Goal: Communication & Community: Participate in discussion

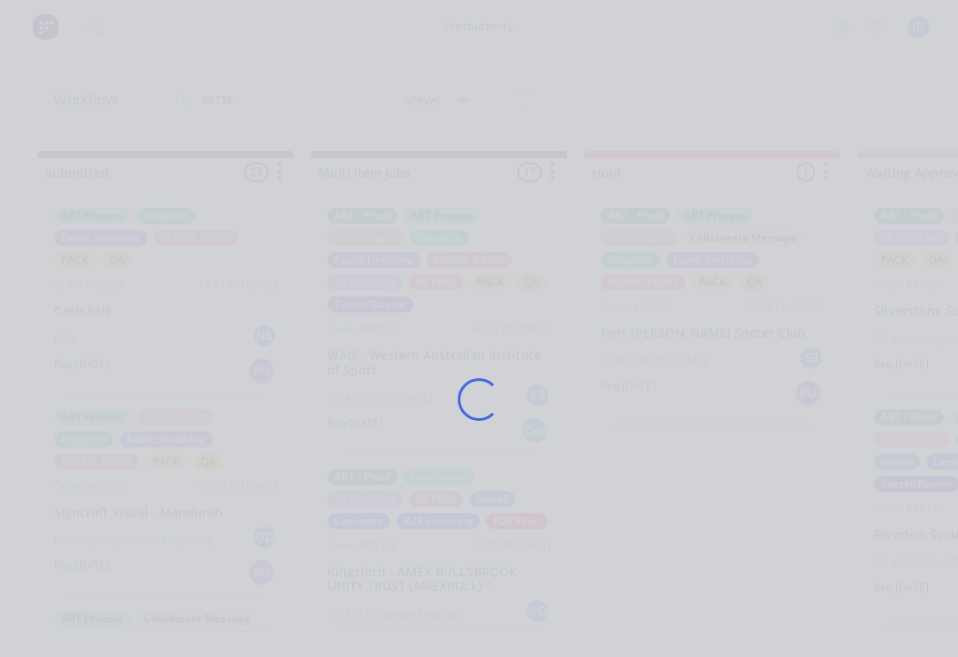
scroll to position [0, 1951]
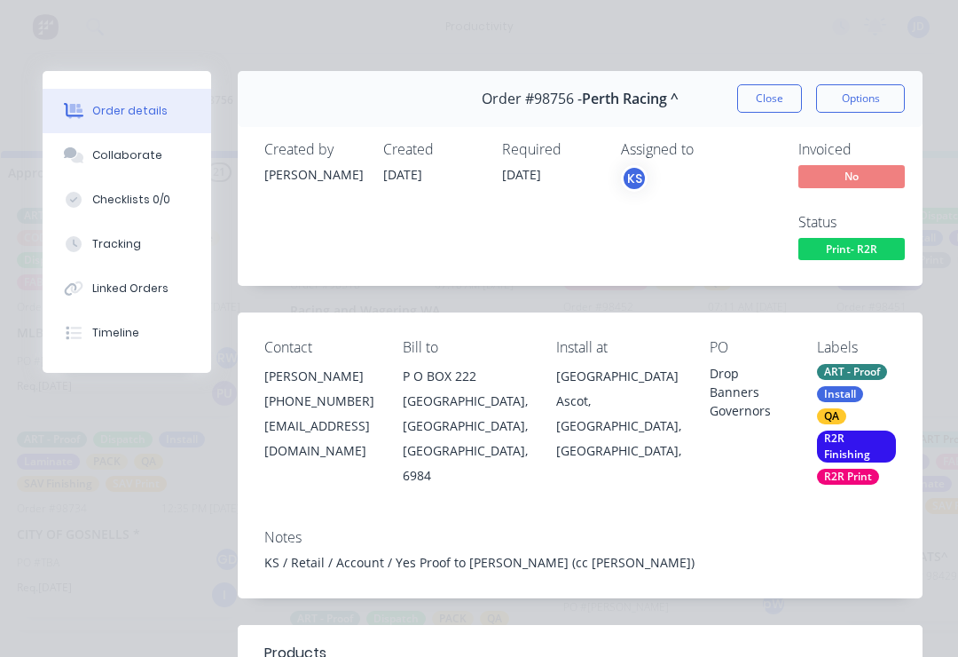
click at [139, 160] on div "Collaborate" at bounding box center [127, 155] width 70 height 16
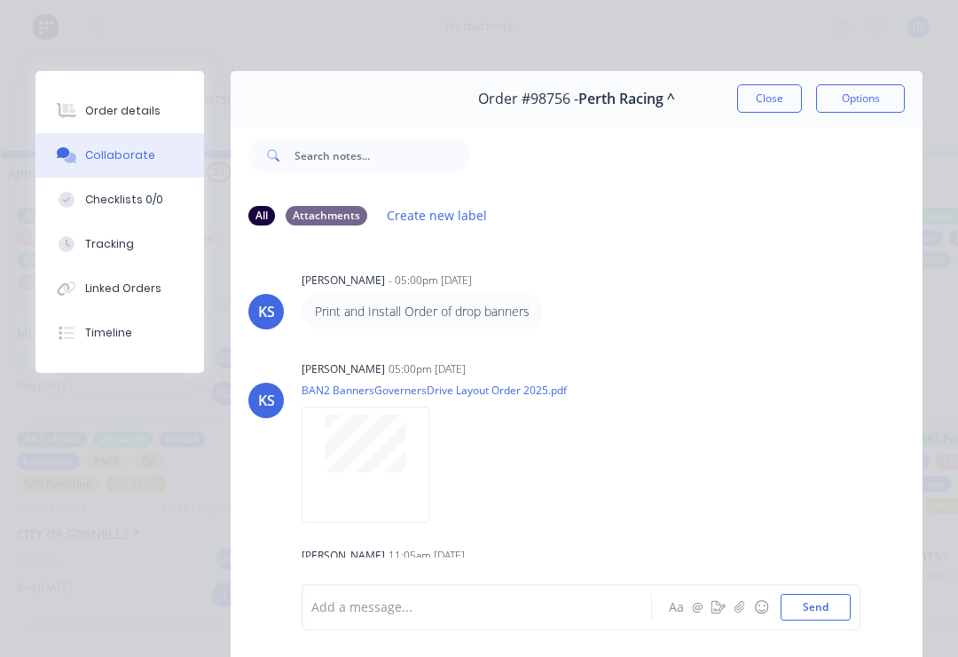
scroll to position [0, 0]
click at [741, 611] on icon "button" at bounding box center [740, 607] width 10 height 12
click at [857, 595] on div "Add a message... Aa @ ☺ Send" at bounding box center [581, 561] width 559 height 137
click at [845, 600] on button "Send" at bounding box center [816, 607] width 70 height 27
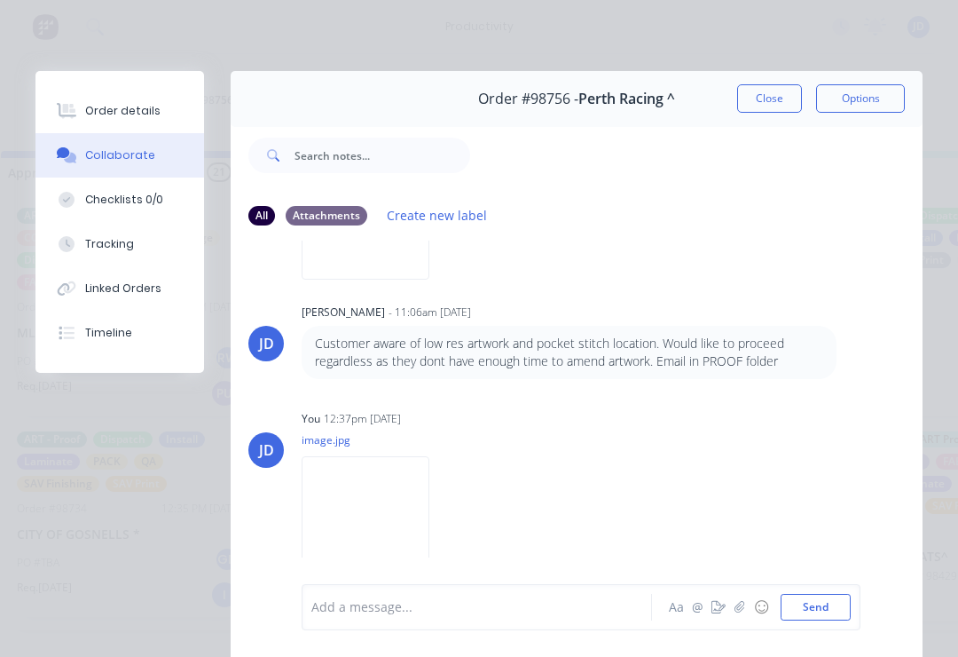
scroll to position [430, 0]
click at [745, 613] on icon "button" at bounding box center [740, 607] width 11 height 12
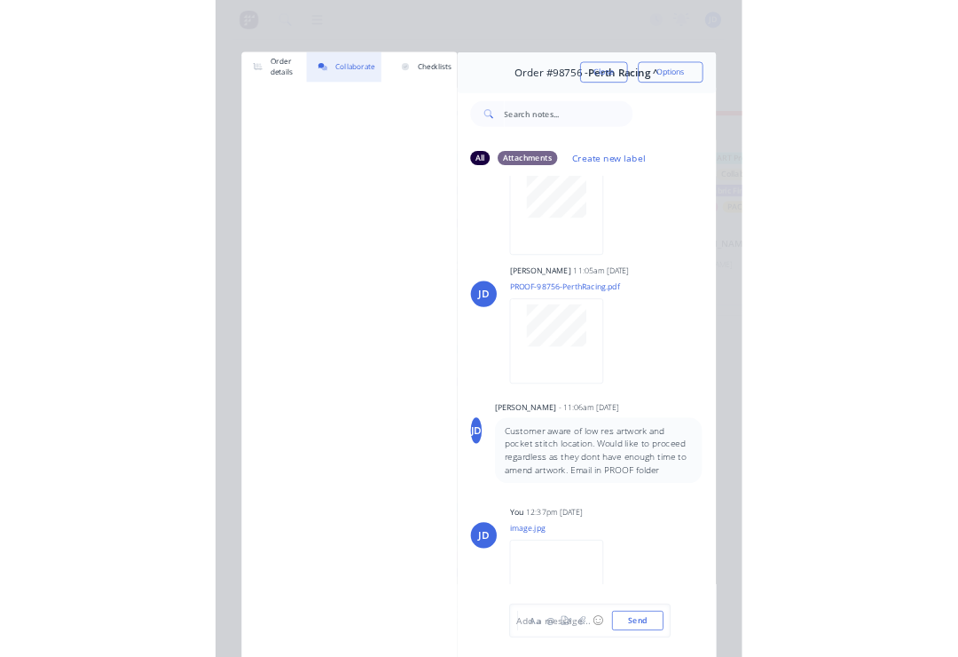
scroll to position [0, 1951]
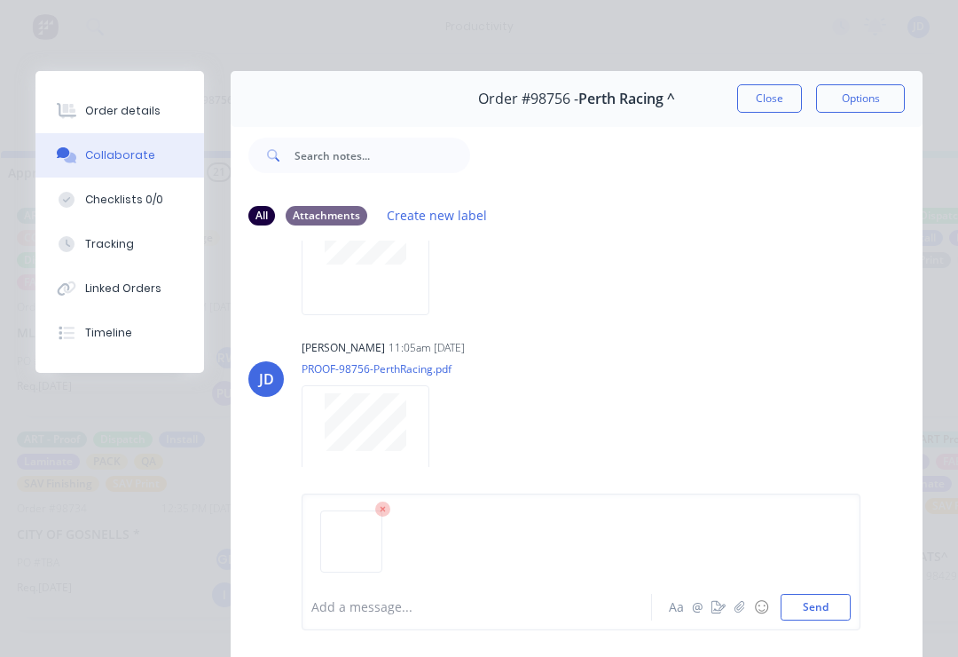
click at [835, 596] on button "Send" at bounding box center [816, 607] width 70 height 27
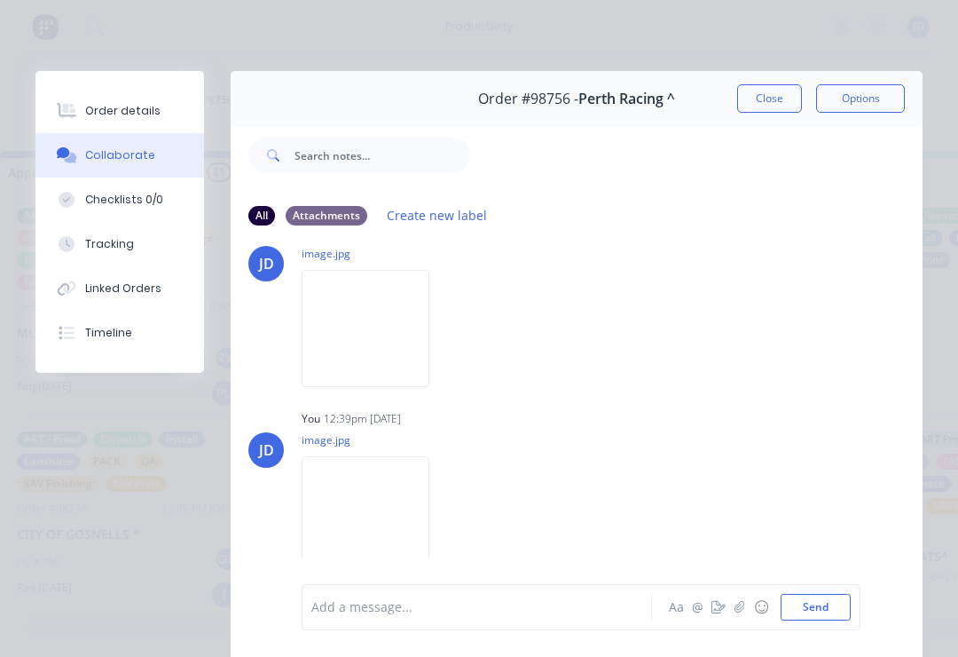
scroll to position [623, 0]
click at [739, 611] on icon "button" at bounding box center [740, 607] width 11 height 12
click at [862, 610] on div "Add a message... Aa @ ☺ Send" at bounding box center [577, 562] width 692 height 190
click at [845, 602] on button "Send" at bounding box center [816, 607] width 70 height 27
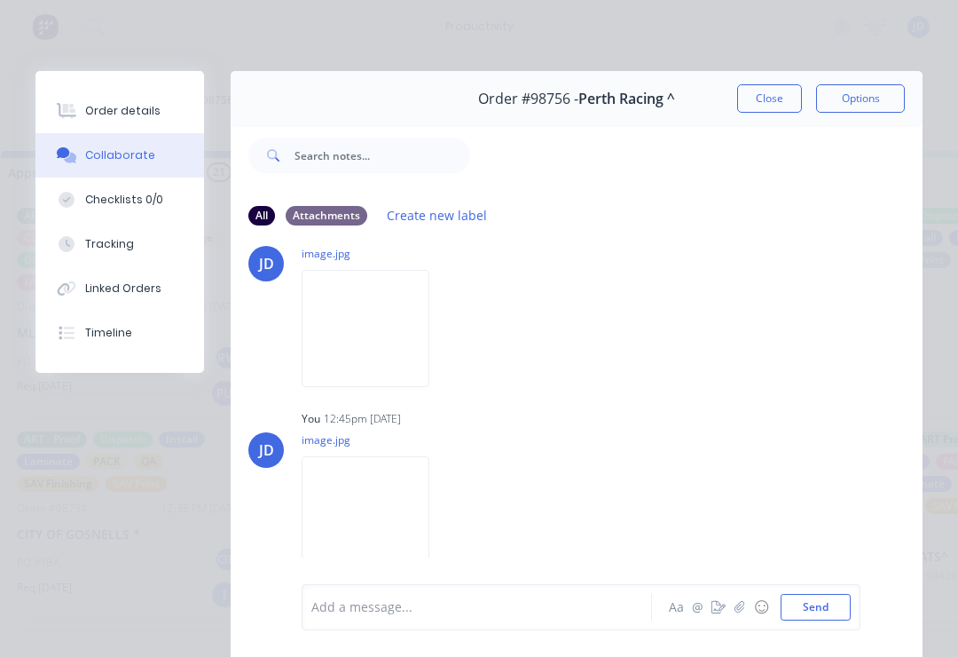
click at [744, 613] on icon "button" at bounding box center [740, 607] width 11 height 12
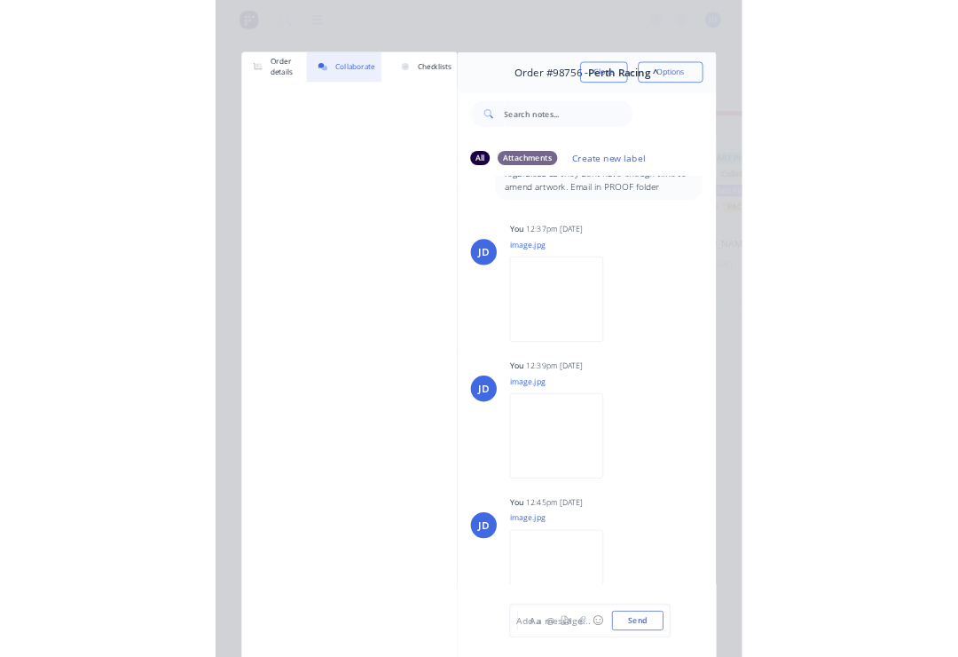
scroll to position [0, 1951]
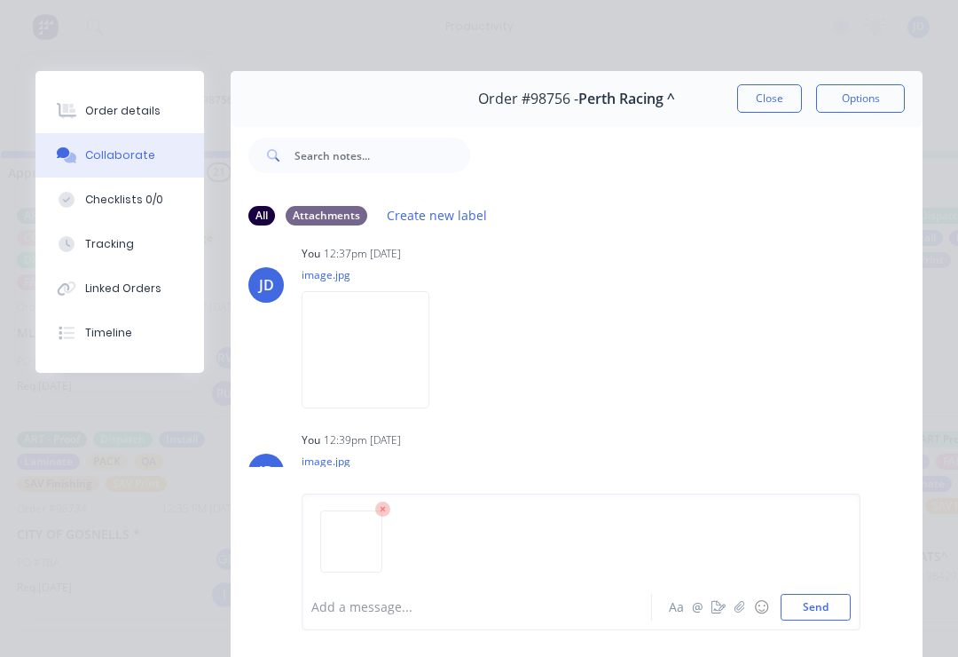
click at [840, 601] on button "Send" at bounding box center [816, 607] width 70 height 27
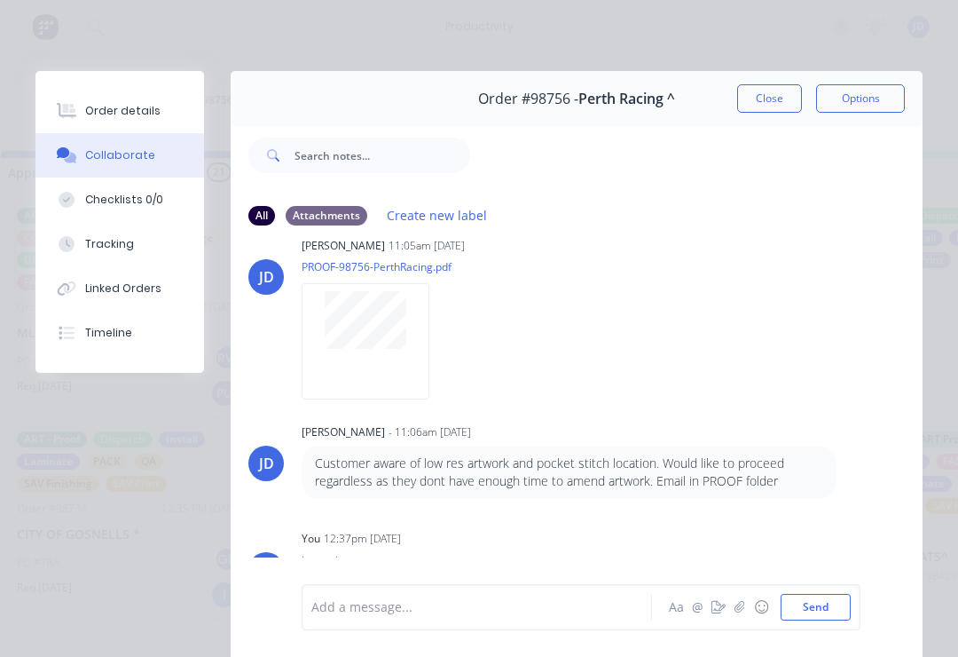
scroll to position [265, 0]
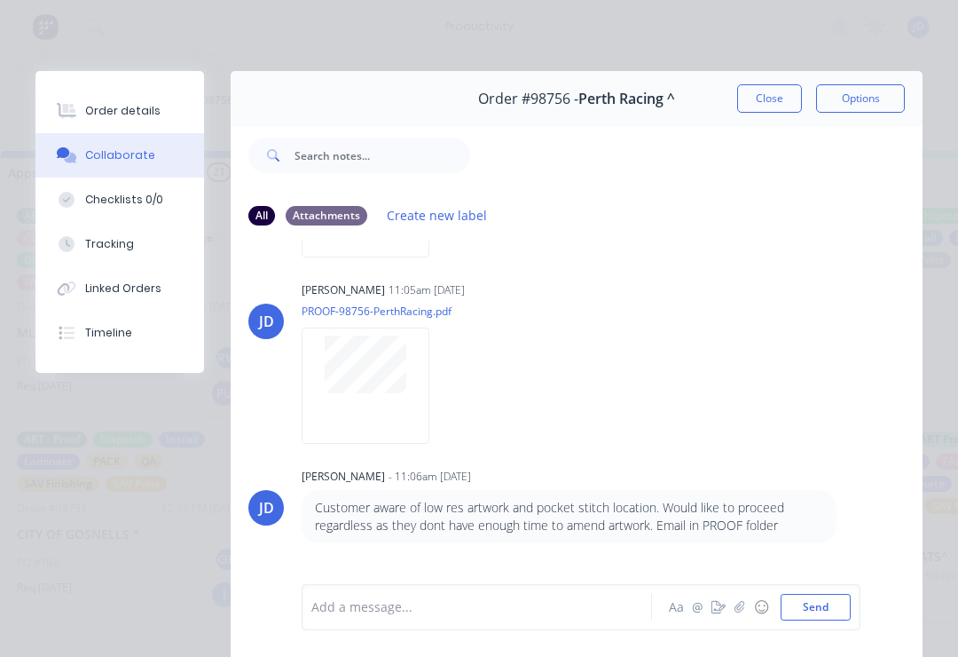
click at [780, 101] on button "Close" at bounding box center [769, 98] width 65 height 28
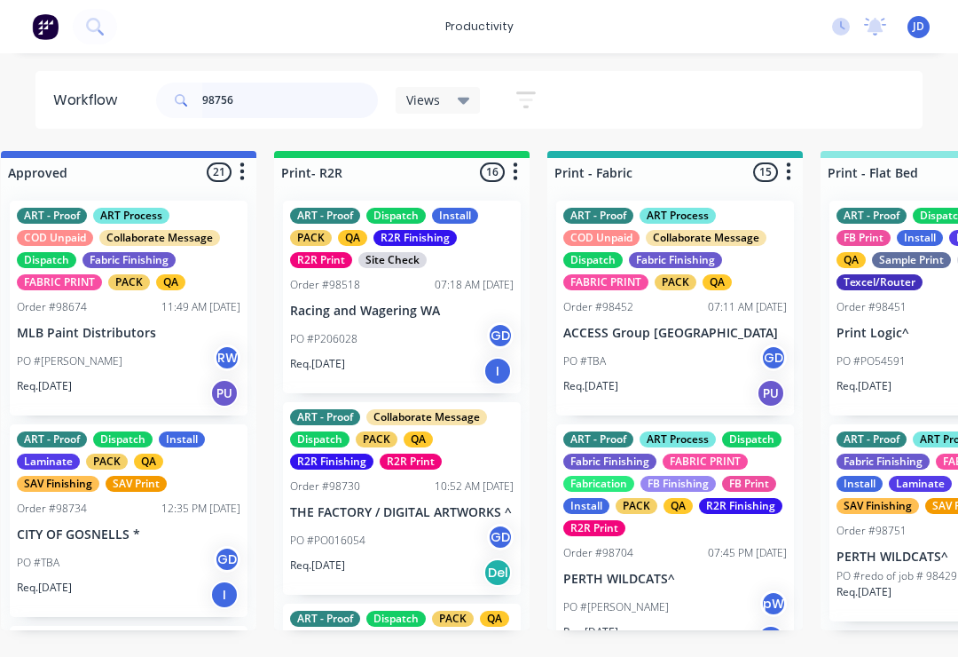
click at [263, 114] on input "98756" at bounding box center [290, 100] width 176 height 35
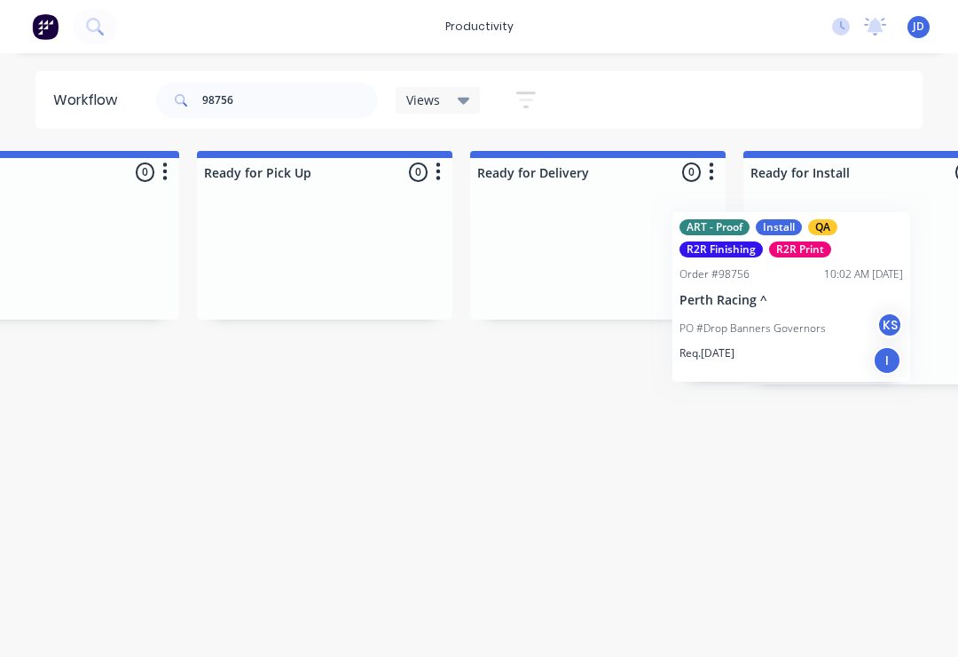
scroll to position [0, 5048]
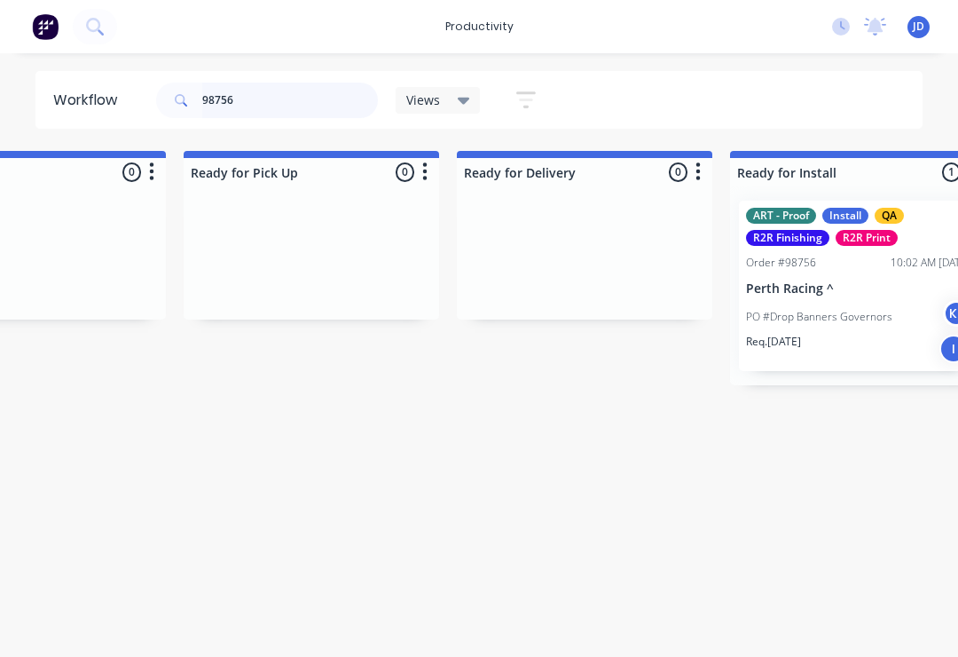
click at [260, 97] on input "98756" at bounding box center [290, 100] width 176 height 35
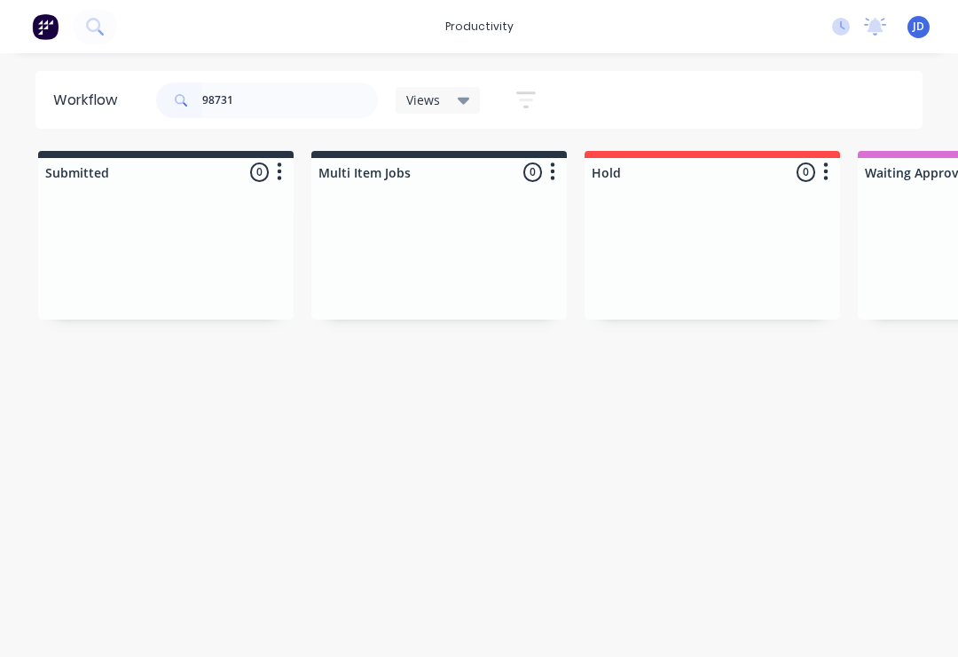
click at [427, 240] on div at bounding box center [439, 252] width 256 height 133
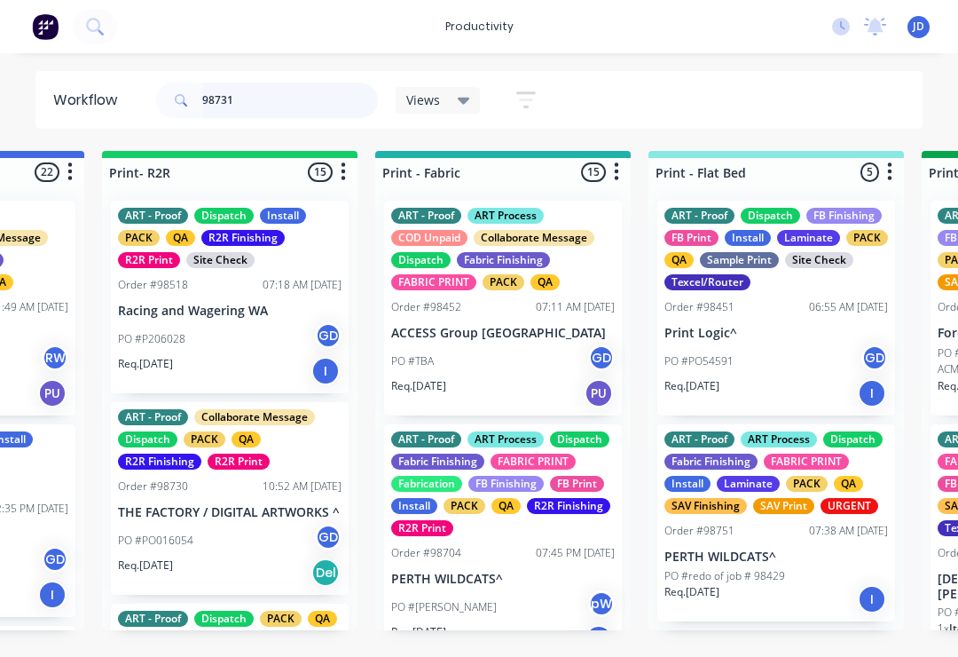
click at [271, 112] on input "98731" at bounding box center [290, 100] width 176 height 35
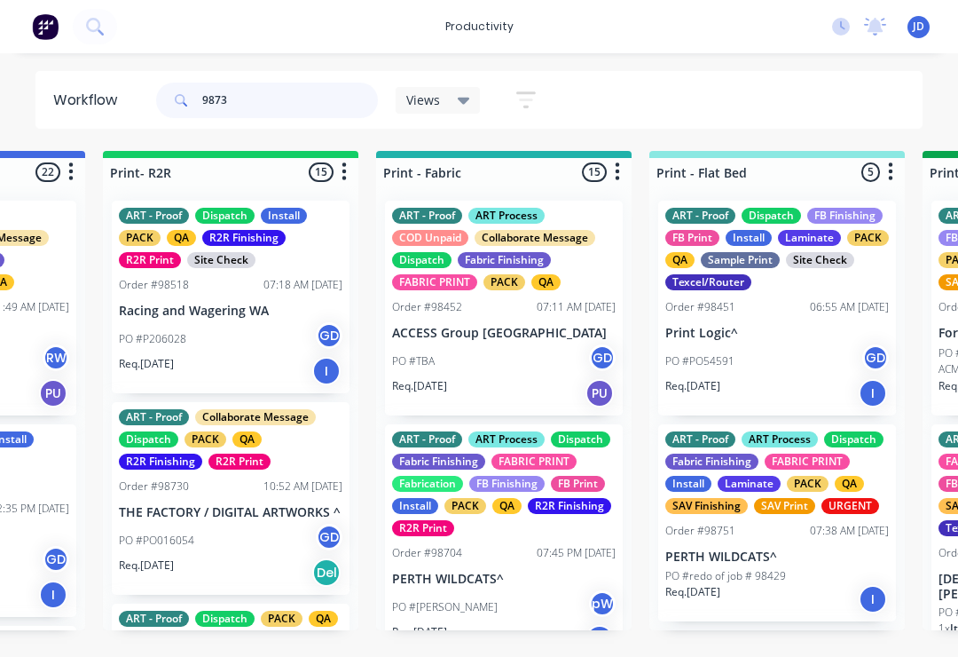
type input "98731"
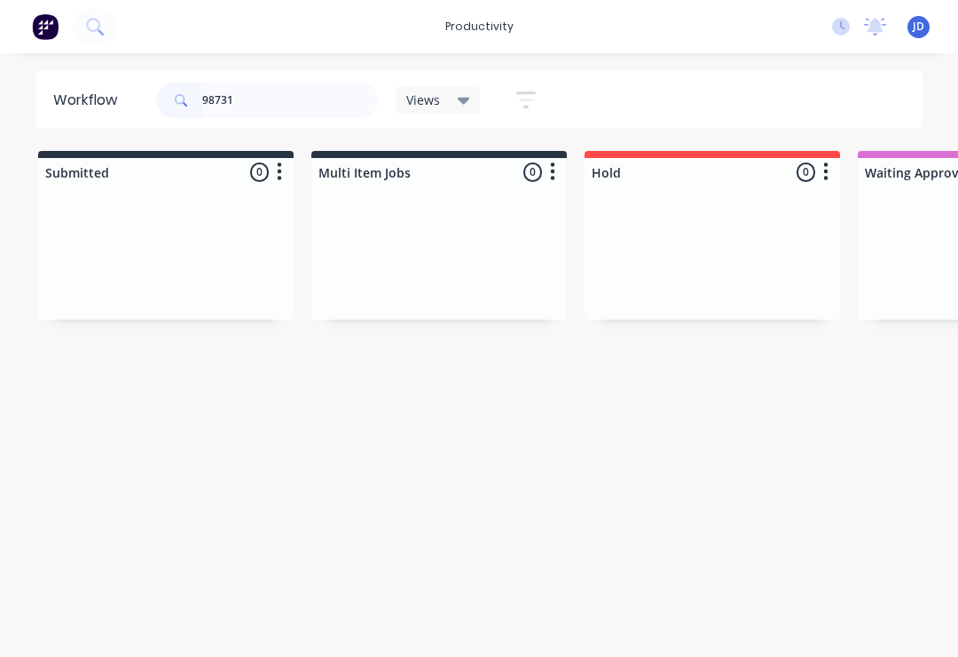
click at [369, 246] on div at bounding box center [439, 252] width 256 height 133
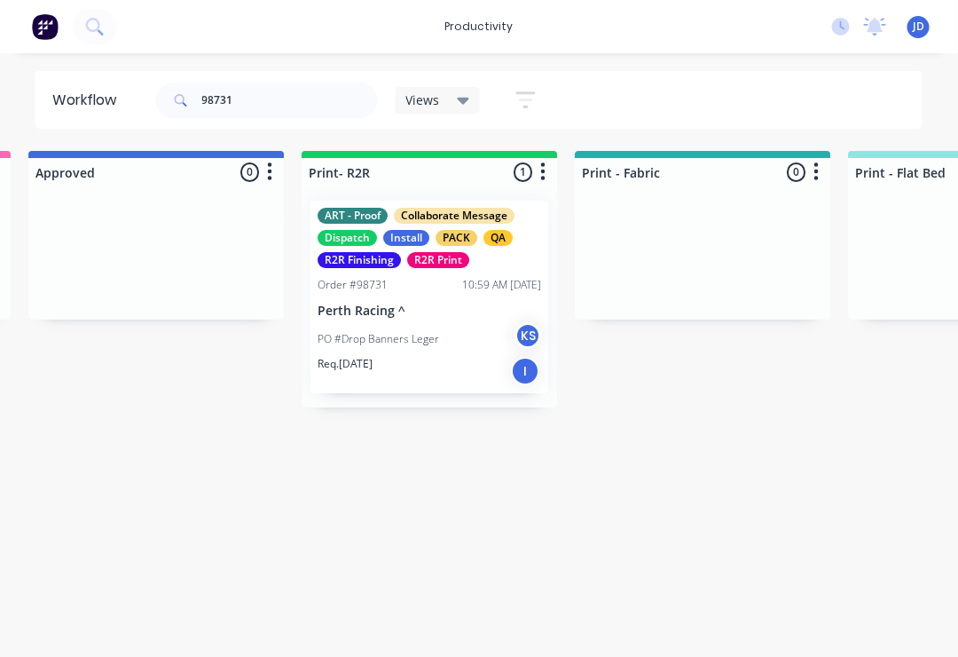
scroll to position [0, 1988]
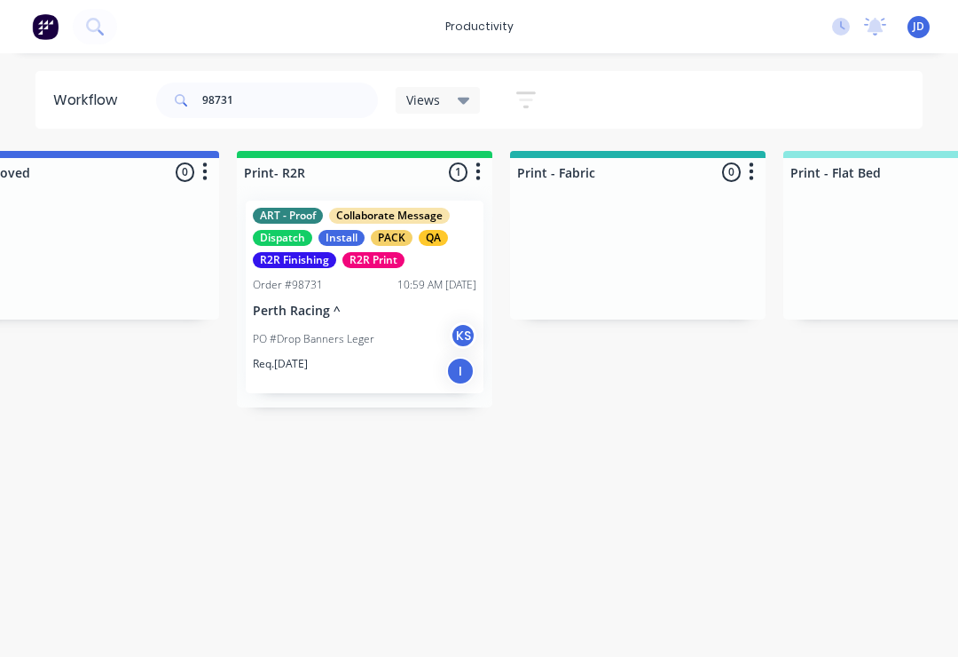
click at [372, 328] on div "PO #Drop Banners Leger KS" at bounding box center [365, 339] width 224 height 34
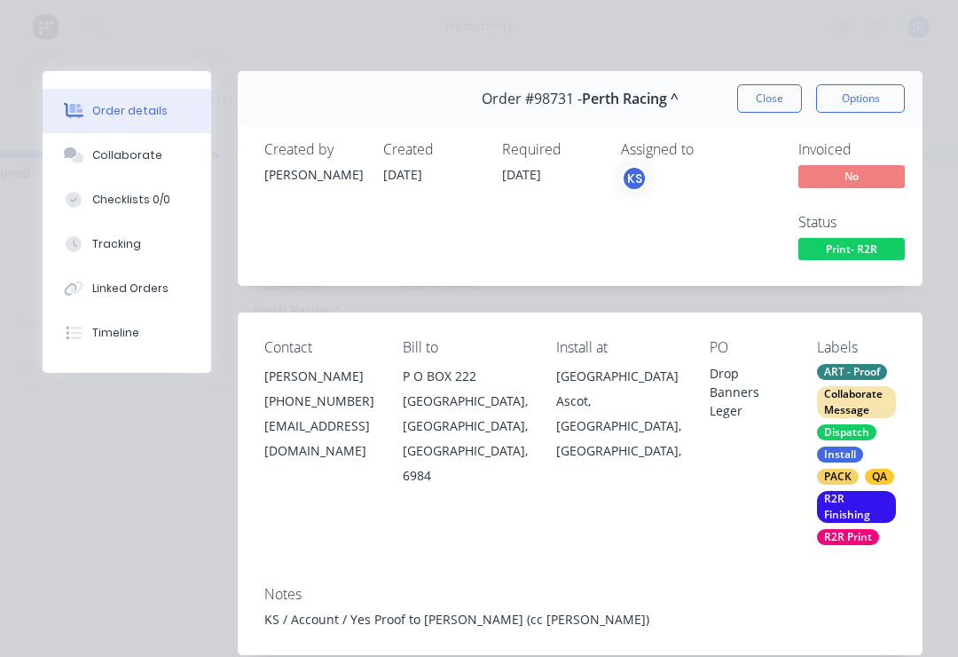
click at [117, 154] on div "Collaborate" at bounding box center [127, 155] width 70 height 16
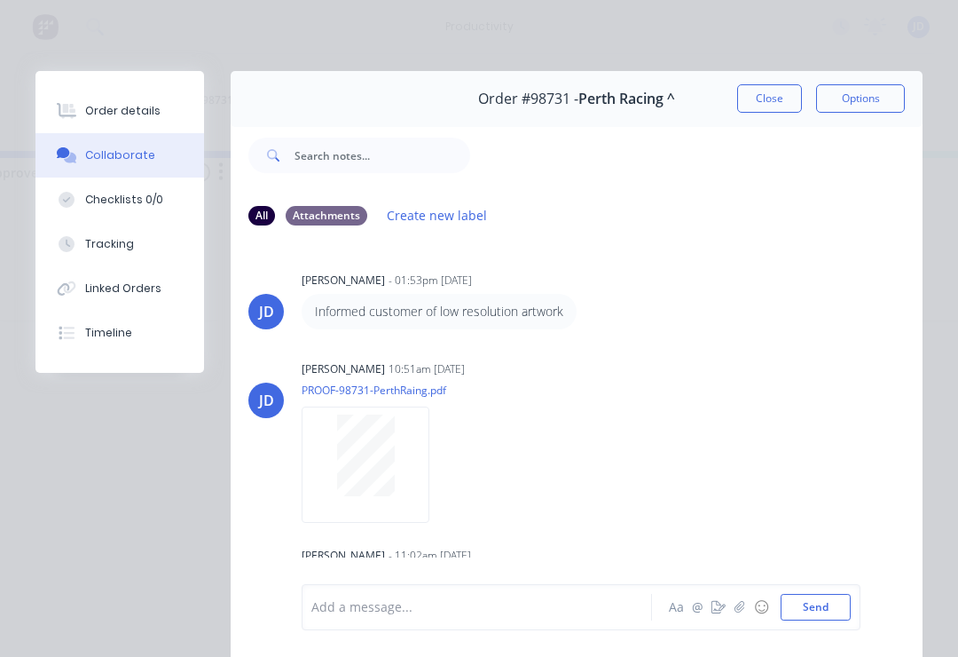
scroll to position [0, 0]
click at [771, 84] on button "Close" at bounding box center [769, 98] width 65 height 28
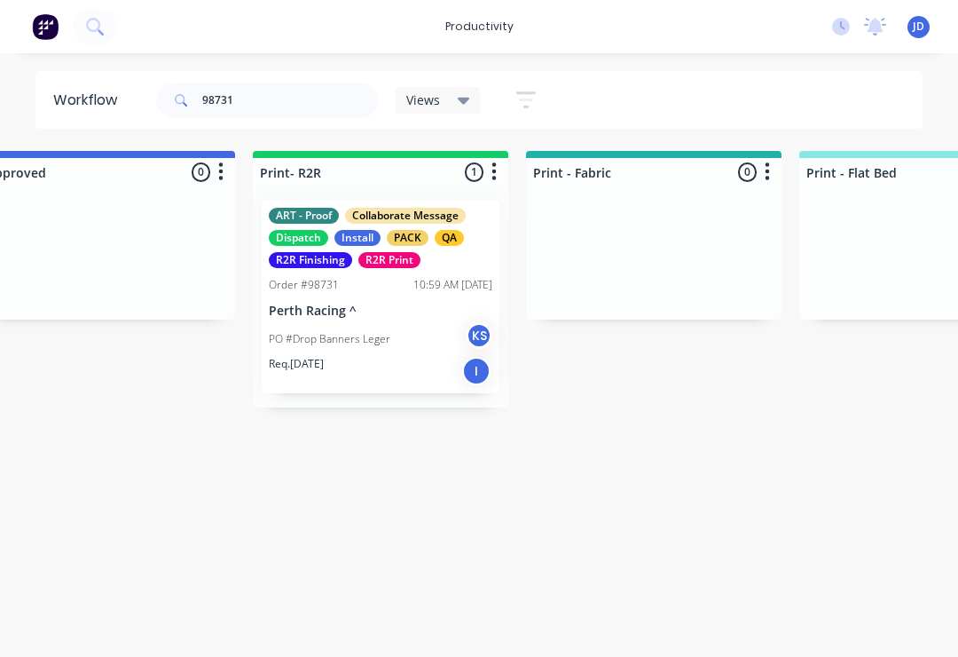
click at [351, 289] on div "Order #98731 10:59 AM 25/09/25" at bounding box center [381, 285] width 224 height 16
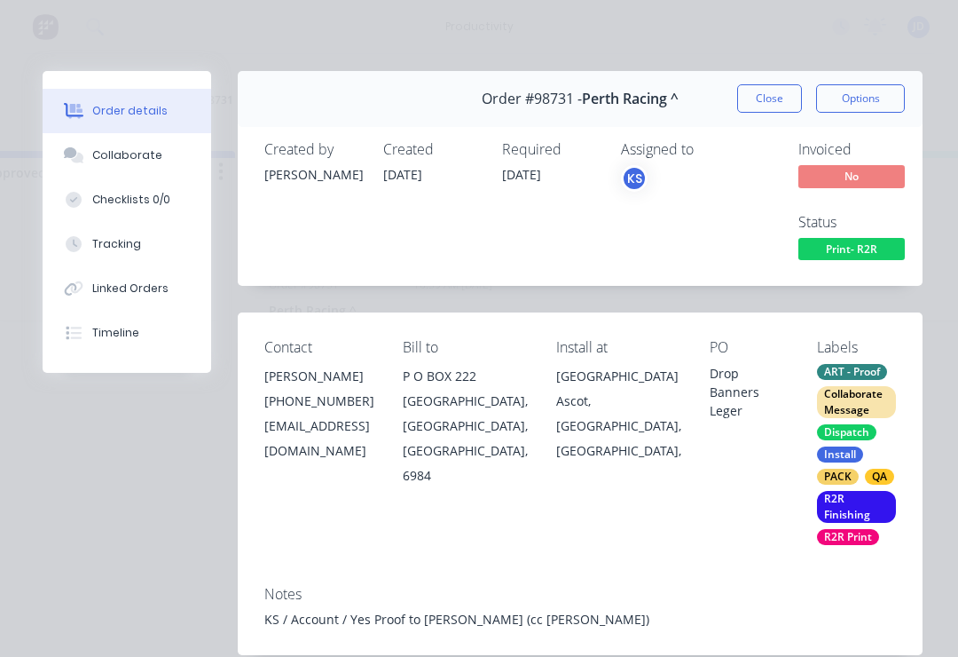
click at [114, 162] on div "Collaborate" at bounding box center [127, 155] width 70 height 16
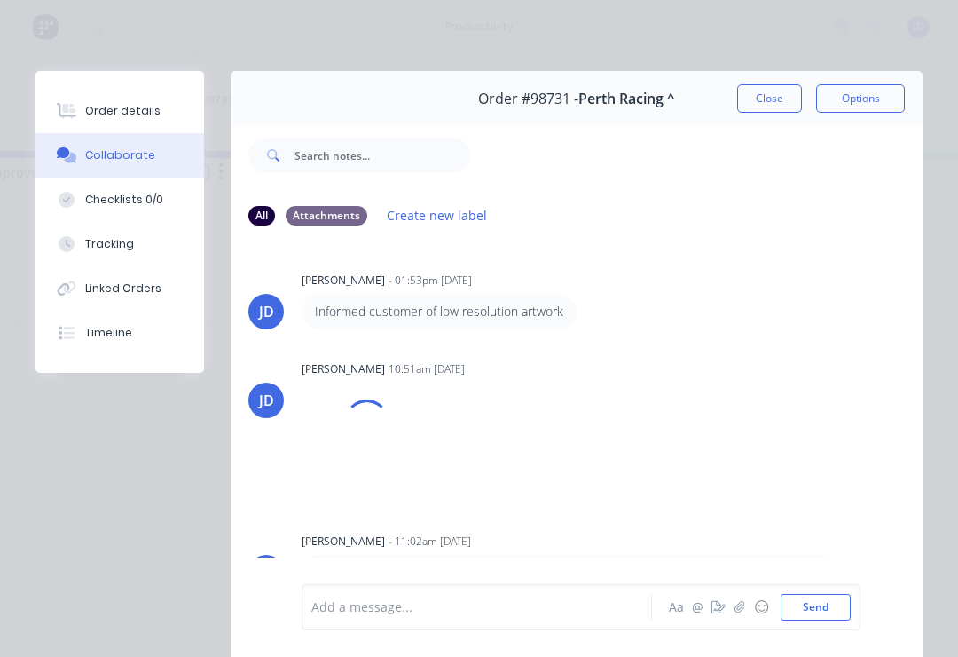
click at [717, 598] on button "button" at bounding box center [718, 606] width 21 height 21
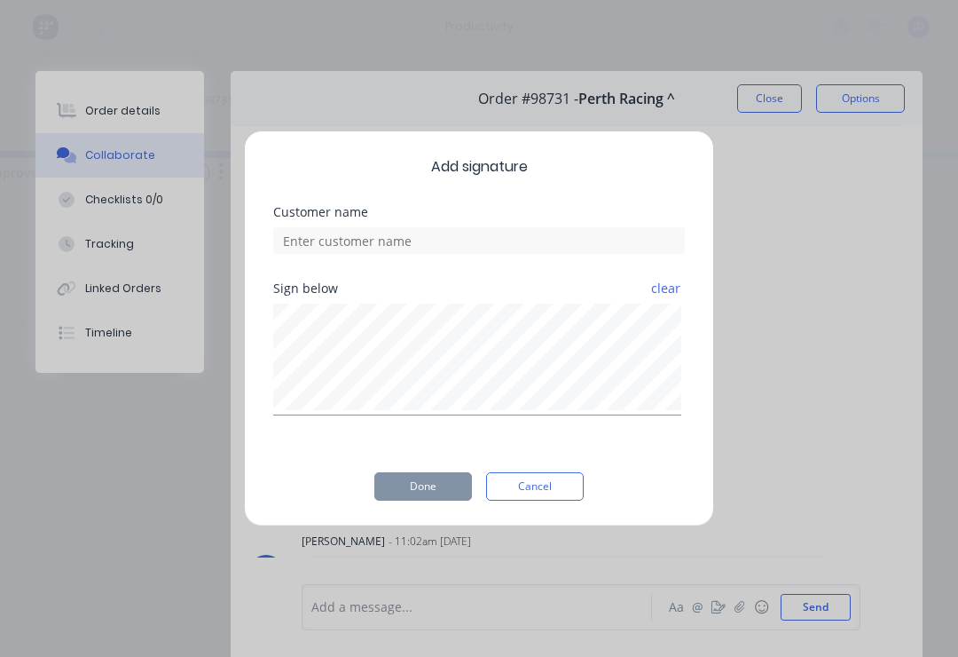
click at [521, 484] on button "Cancel" at bounding box center [535, 486] width 98 height 28
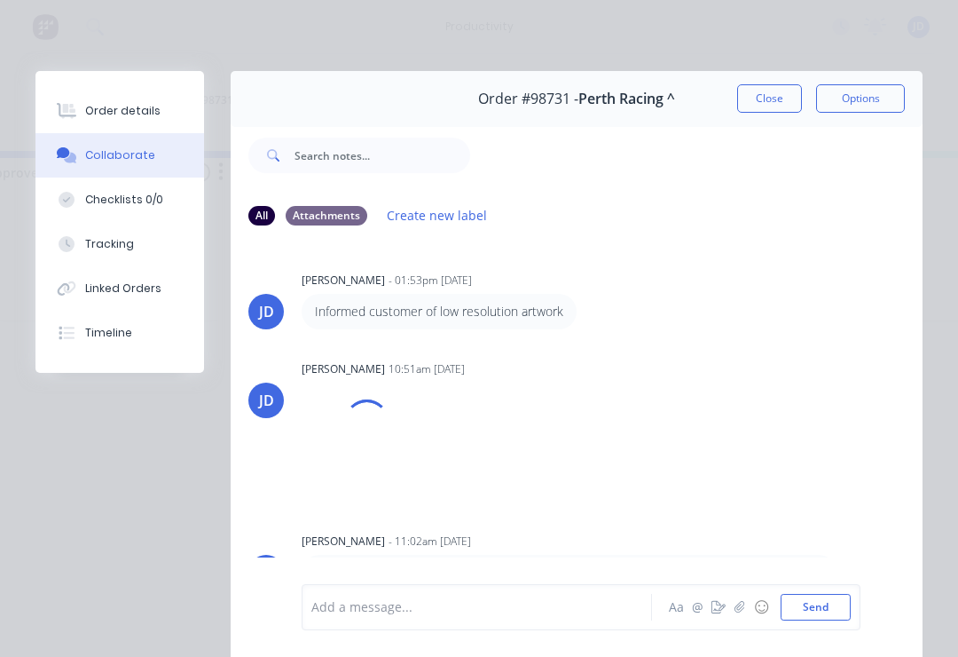
click at [737, 602] on icon "button" at bounding box center [740, 607] width 11 height 12
click at [793, 606] on button "Send" at bounding box center [816, 607] width 70 height 27
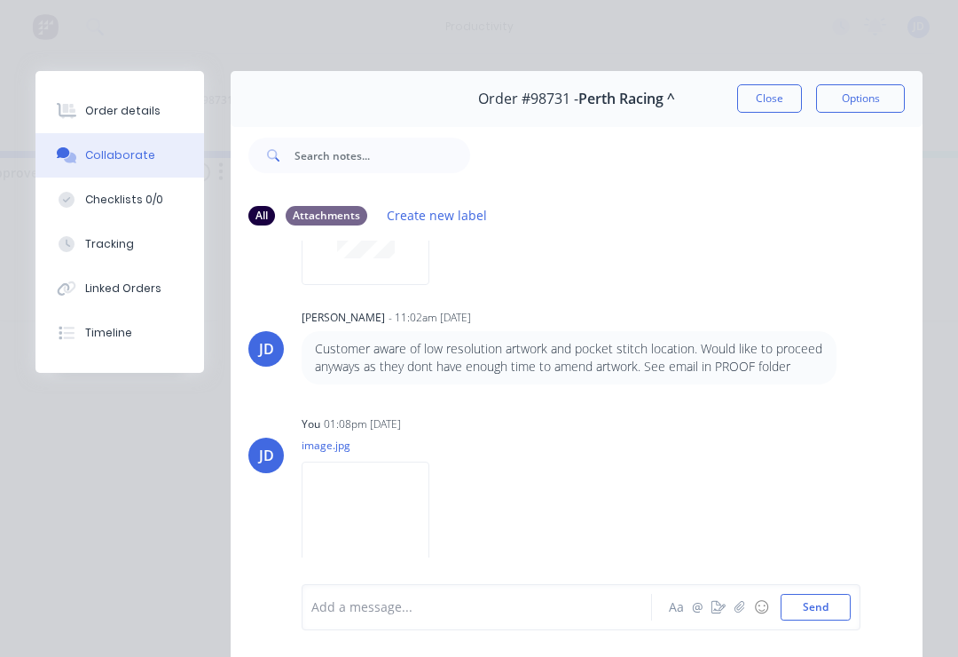
scroll to position [236, 0]
click at [744, 603] on icon "button" at bounding box center [740, 607] width 11 height 12
click at [818, 596] on button "Send" at bounding box center [816, 607] width 70 height 27
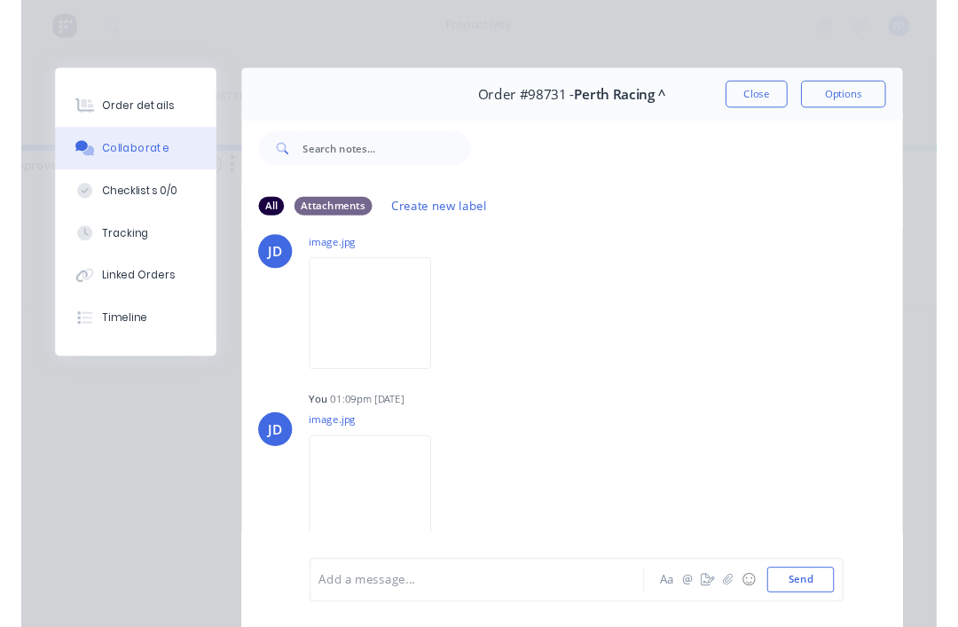
scroll to position [430, 0]
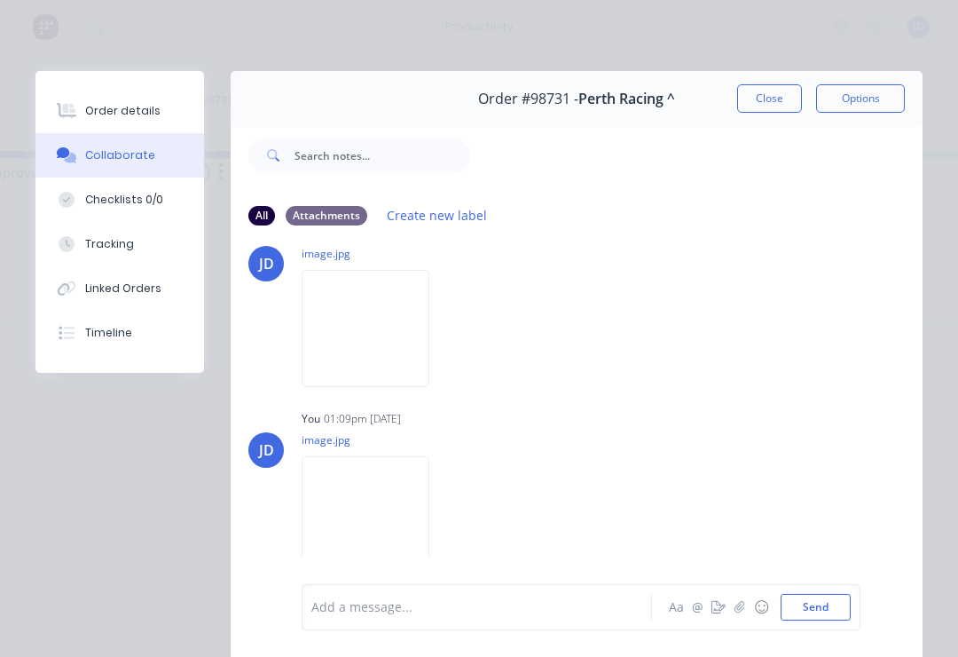
click at [357, 351] on img at bounding box center [366, 328] width 128 height 116
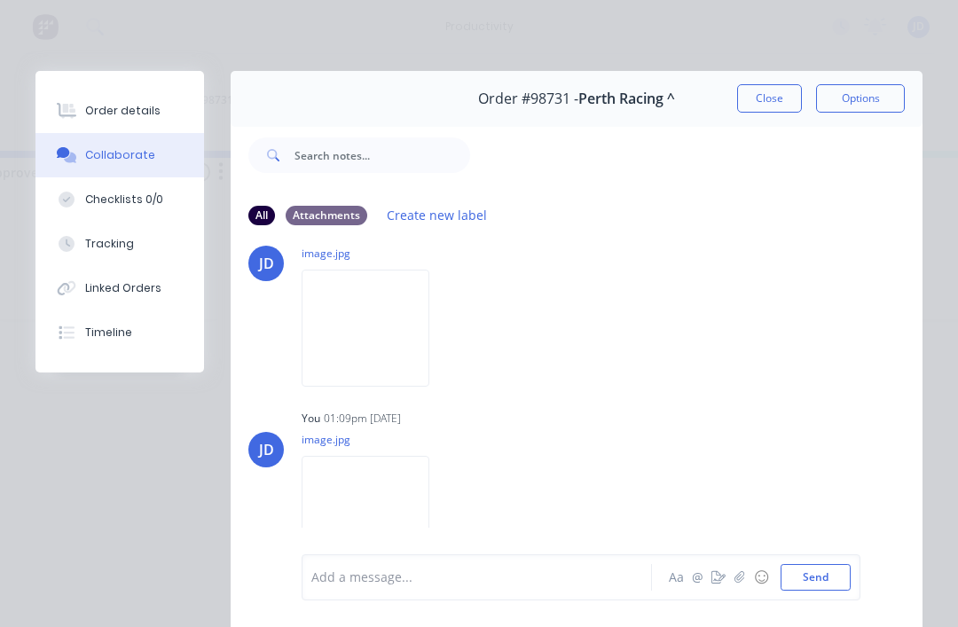
click at [734, 568] on button "button" at bounding box center [739, 577] width 21 height 21
click at [811, 572] on button "Send" at bounding box center [816, 577] width 70 height 27
click at [744, 579] on icon "button" at bounding box center [740, 578] width 10 height 12
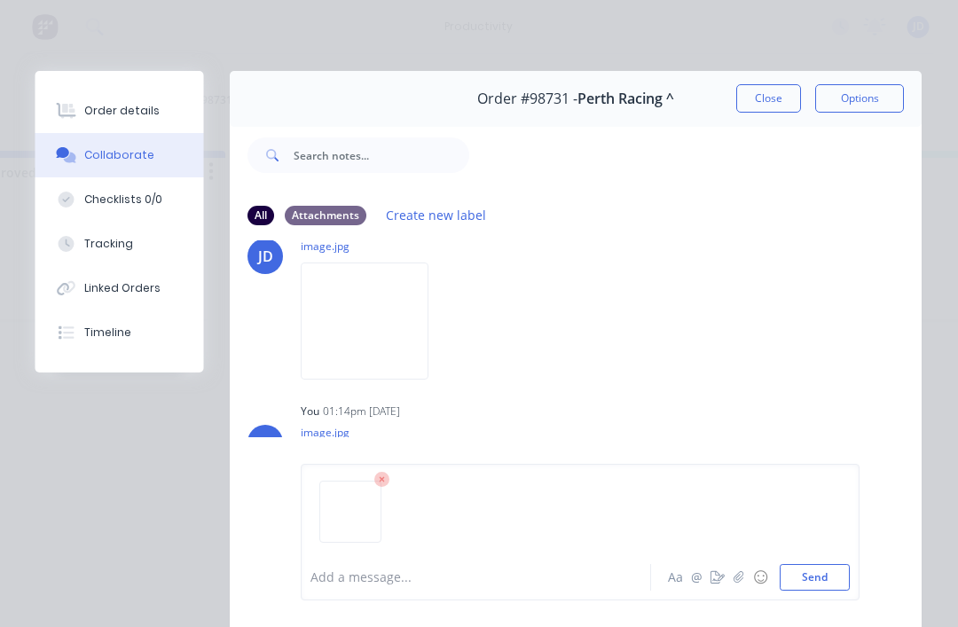
click at [839, 580] on button "Send" at bounding box center [816, 577] width 70 height 27
click at [732, 573] on button "button" at bounding box center [739, 577] width 21 height 21
click at [808, 582] on button "Send" at bounding box center [816, 577] width 70 height 27
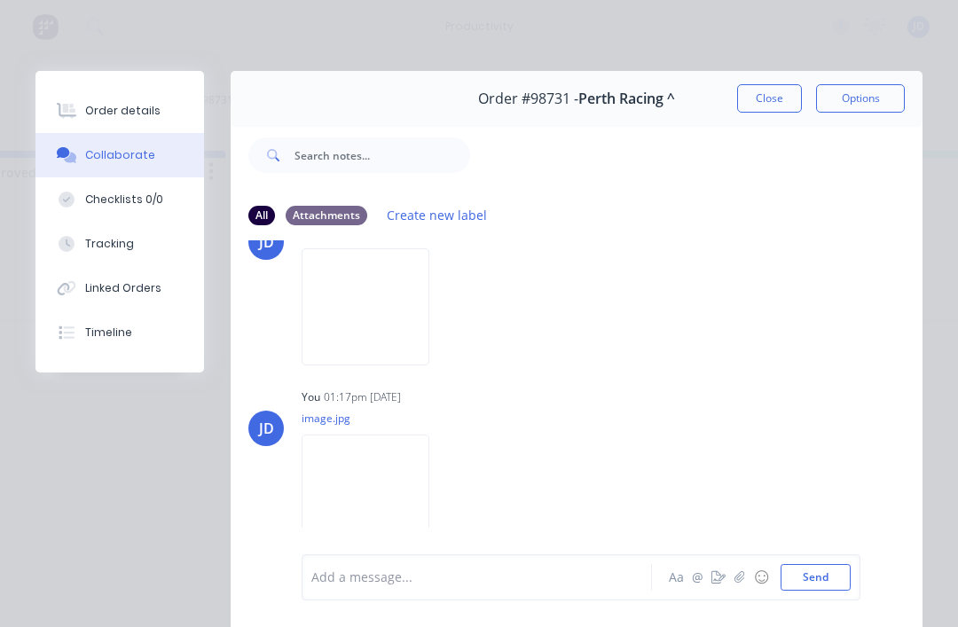
click at [749, 575] on button "button" at bounding box center [739, 577] width 21 height 21
click at [820, 579] on button "Send" at bounding box center [816, 577] width 70 height 27
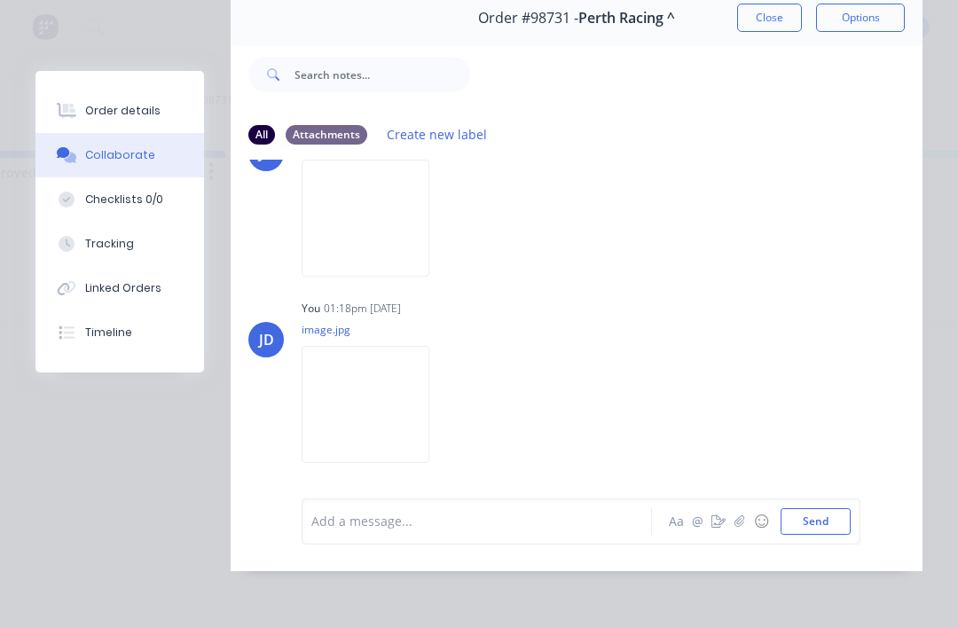
scroll to position [1203, 0]
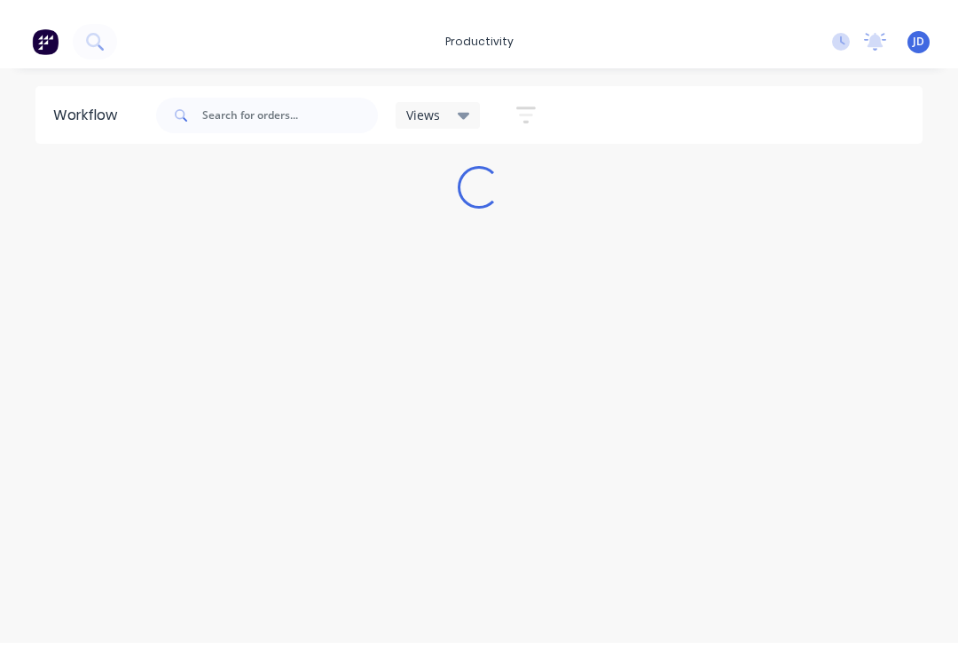
scroll to position [485, 182]
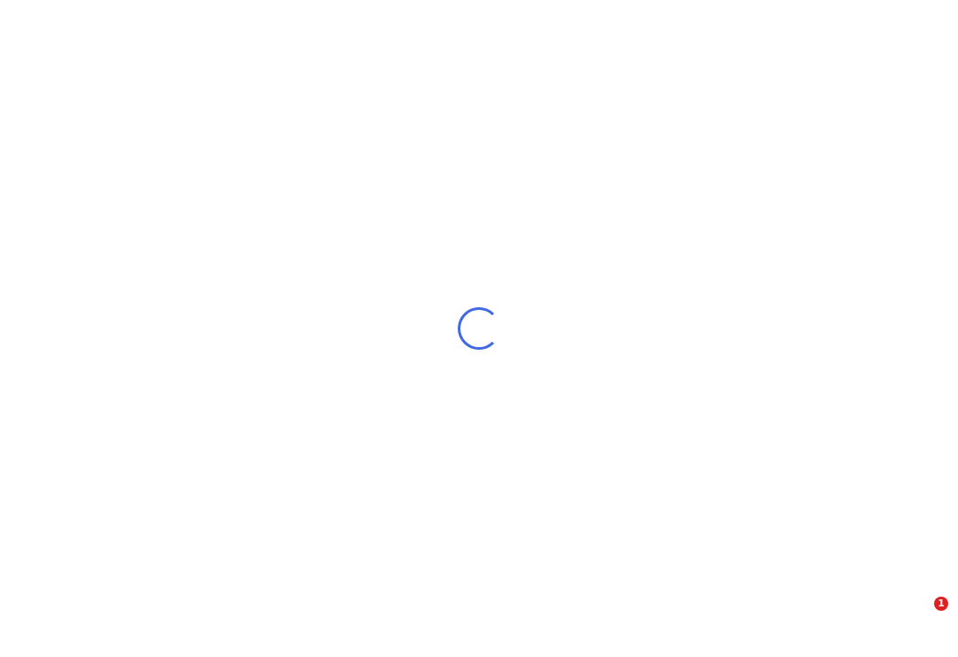
scroll to position [512, 182]
click at [33, 71] on div "Workflow Views Save new view None (Default) edit ART DEPT edit Banner Finishing…" at bounding box center [479, 346] width 958 height 550
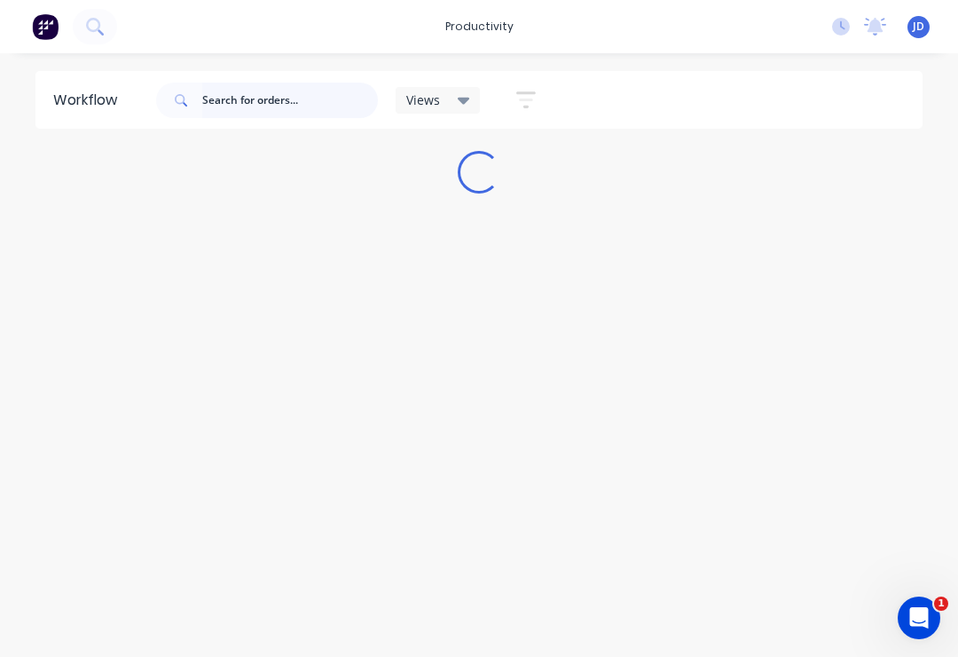
click at [253, 99] on input "text" at bounding box center [290, 100] width 176 height 35
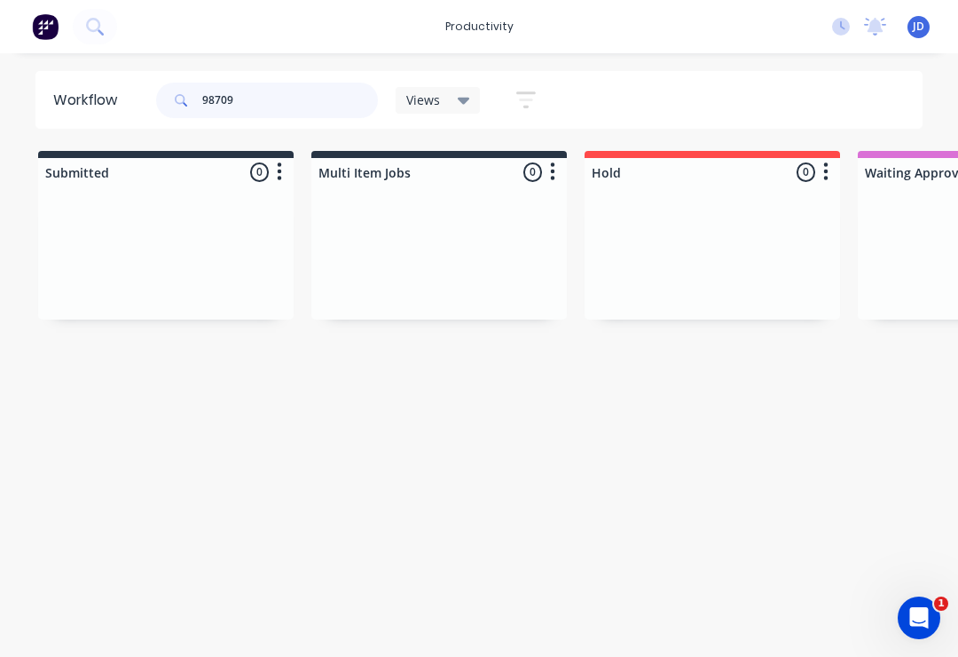
type input "98709"
click at [483, 239] on div at bounding box center [439, 252] width 256 height 133
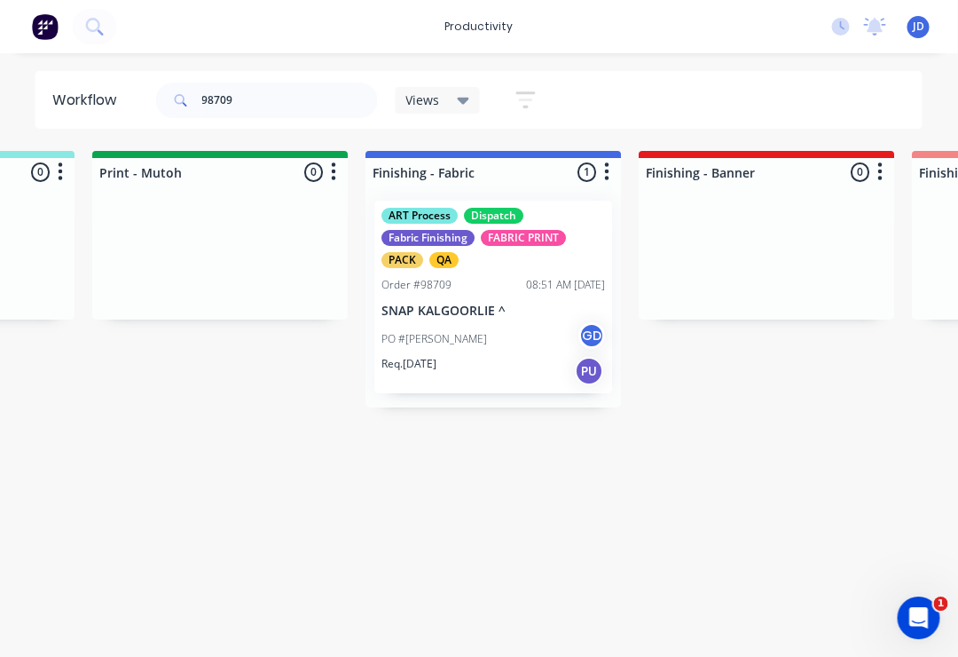
click at [508, 264] on div "ART Process Dispatch Fabric Finishing FABRIC PRINT PACK QA" at bounding box center [494, 238] width 224 height 60
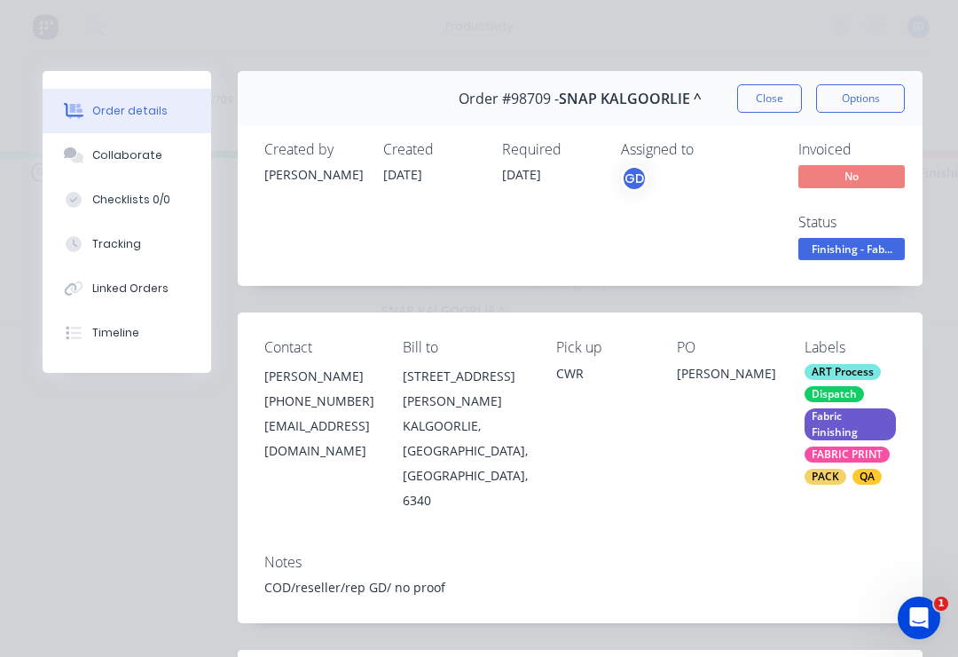
click at [127, 155] on div "Collaborate" at bounding box center [127, 155] width 70 height 16
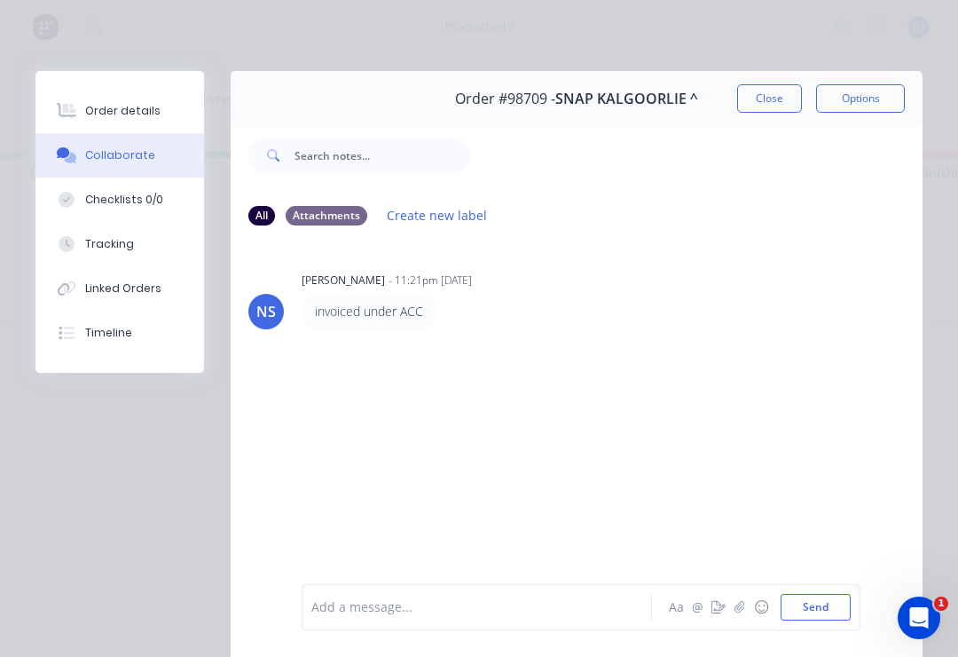
click at [742, 609] on icon "button" at bounding box center [740, 607] width 11 height 12
click at [812, 603] on button "Send" at bounding box center [816, 607] width 70 height 27
click at [748, 601] on button "button" at bounding box center [739, 606] width 21 height 21
click at [806, 613] on button "Send" at bounding box center [816, 607] width 70 height 27
